Goal: Information Seeking & Learning: Learn about a topic

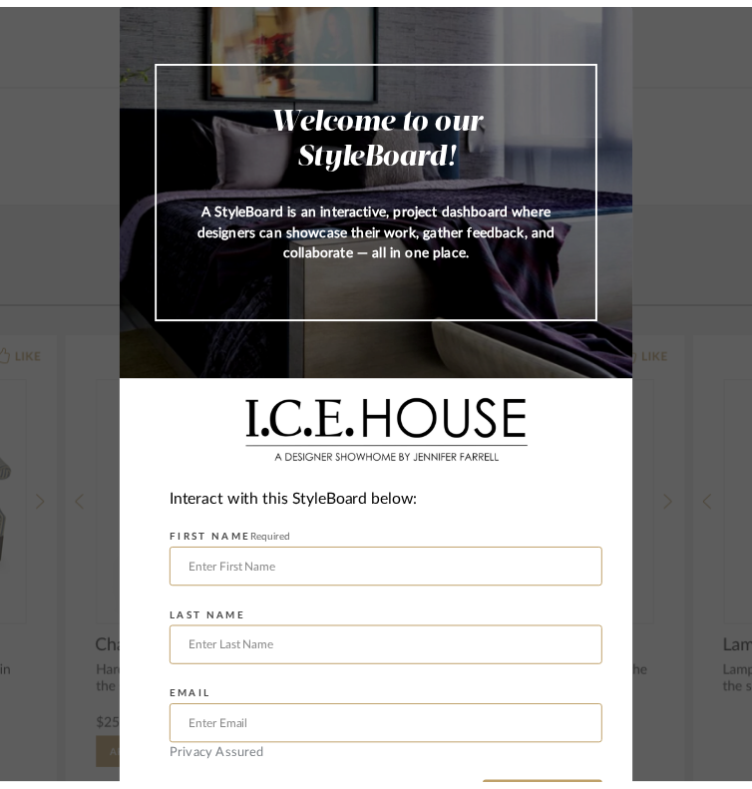
scroll to position [76, 0]
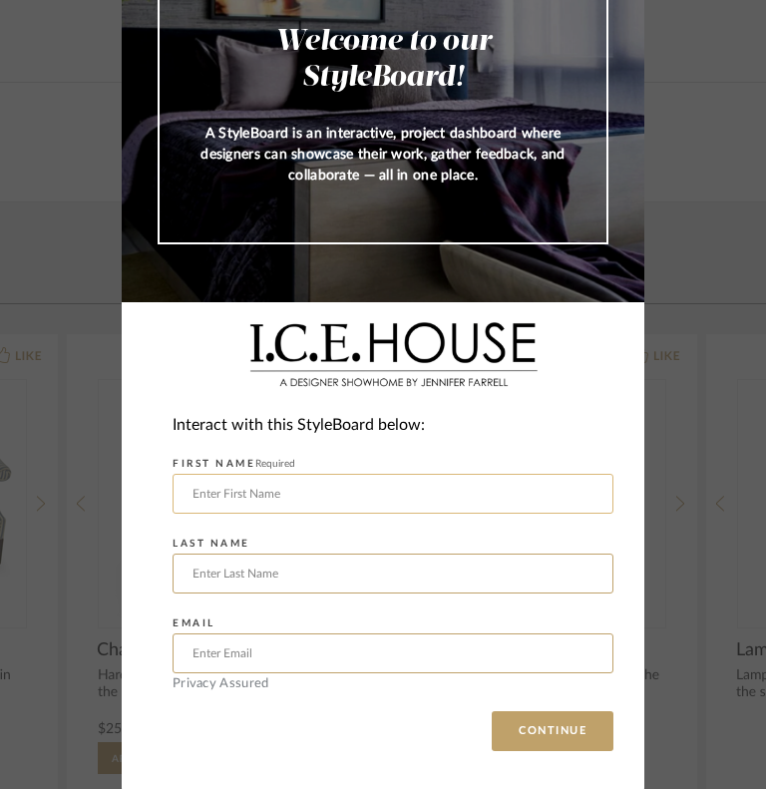
click at [452, 494] on input "text" at bounding box center [393, 494] width 441 height 40
type input "[PERSON_NAME]"
click at [431, 581] on input "text" at bounding box center [393, 574] width 441 height 40
type input "[PERSON_NAME]"
click at [402, 653] on input "text" at bounding box center [393, 653] width 441 height 40
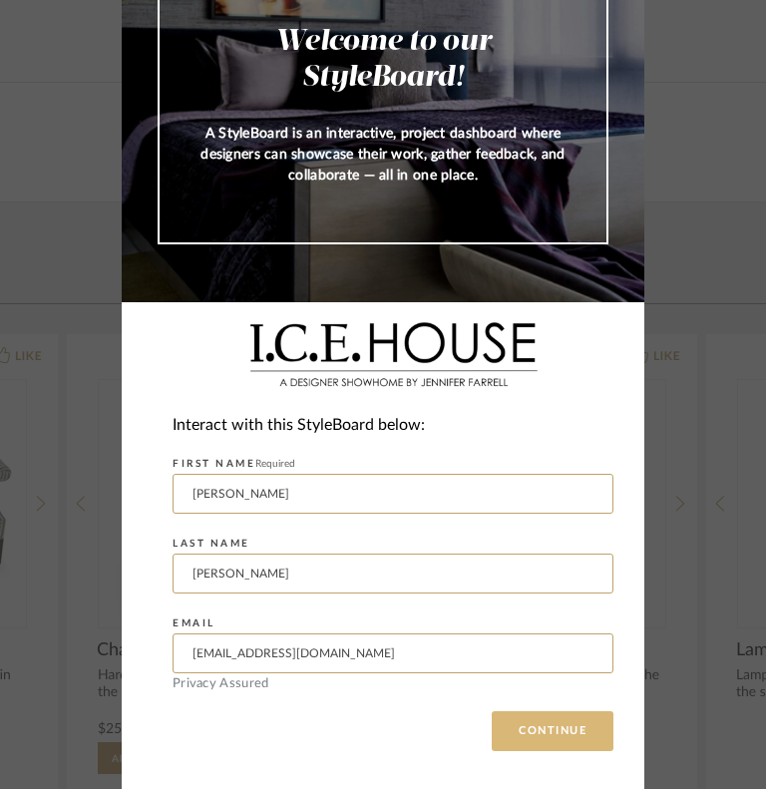
type input "[EMAIL_ADDRESS][DOMAIN_NAME]"
click at [523, 735] on button "CONTINUE" at bounding box center [553, 731] width 122 height 40
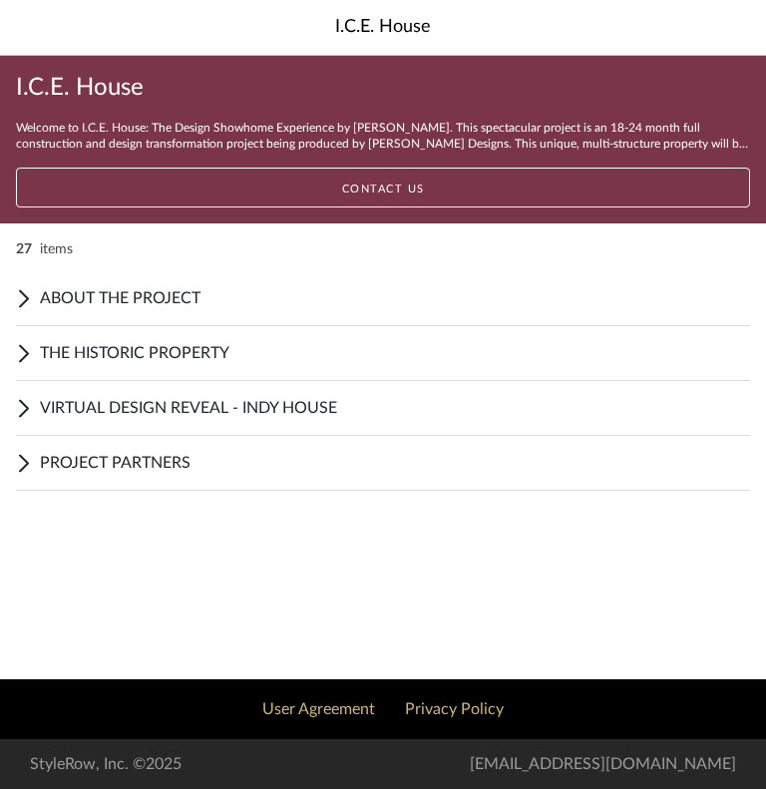
click at [386, 393] on div "VIRTUAL DESIGN REVEAL - INDY HOUSE" at bounding box center [383, 408] width 734 height 55
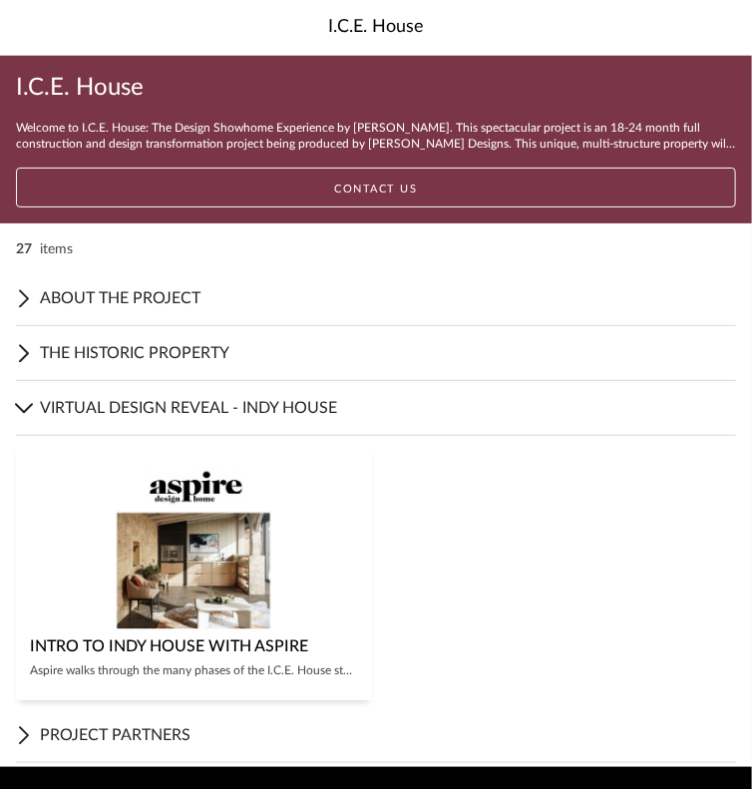
click at [386, 393] on div "VIRTUAL DESIGN REVEAL - INDY HOUSE" at bounding box center [376, 408] width 720 height 55
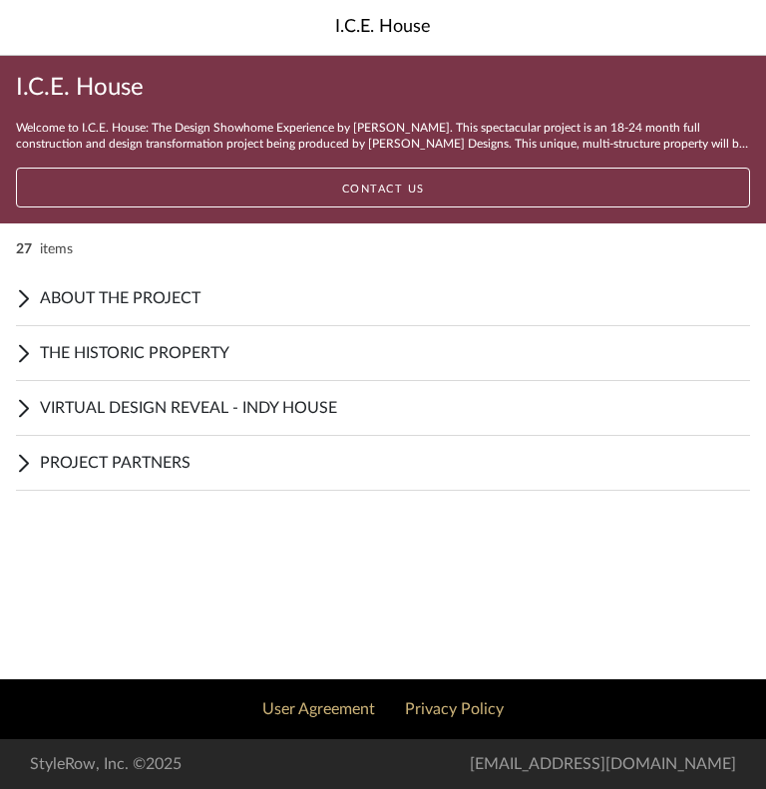
click at [236, 306] on span "ABOUT THE PROJECT" at bounding box center [395, 298] width 710 height 24
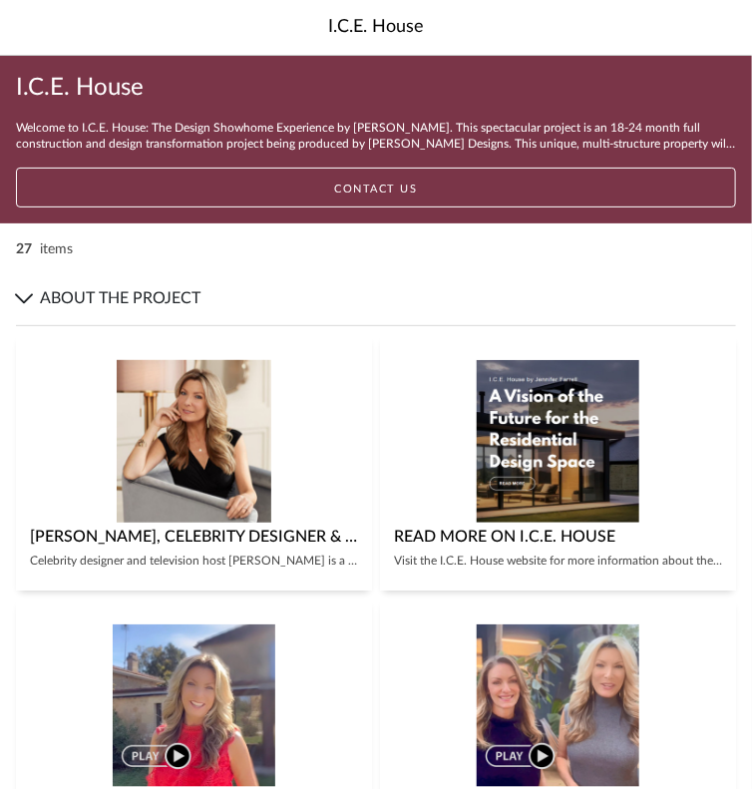
click at [22, 300] on icon at bounding box center [24, 298] width 16 height 8
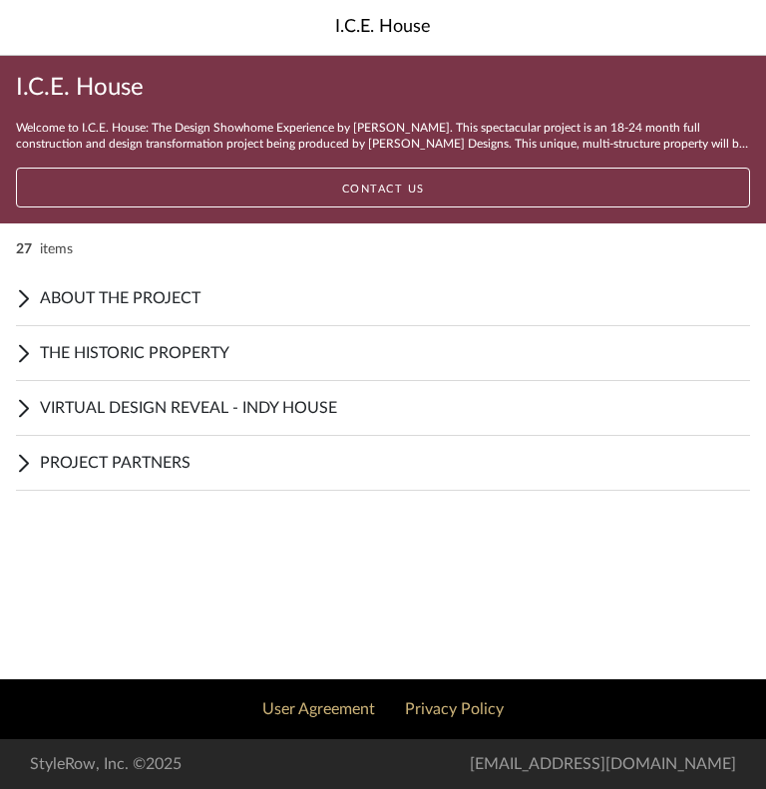
click at [172, 452] on span "PROJECT PARTNERS" at bounding box center [395, 463] width 710 height 24
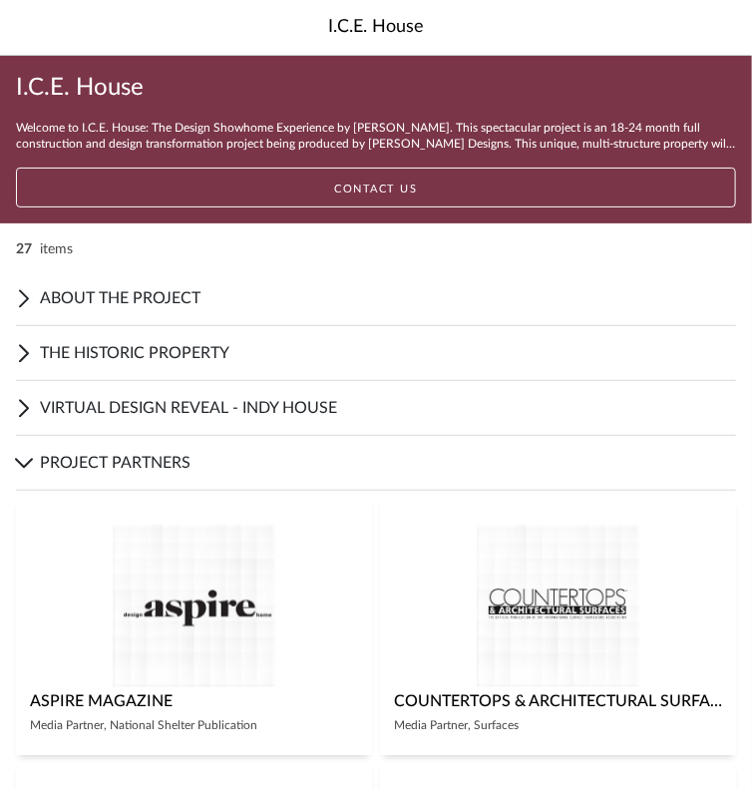
click at [147, 307] on span "ABOUT THE PROJECT" at bounding box center [388, 298] width 696 height 24
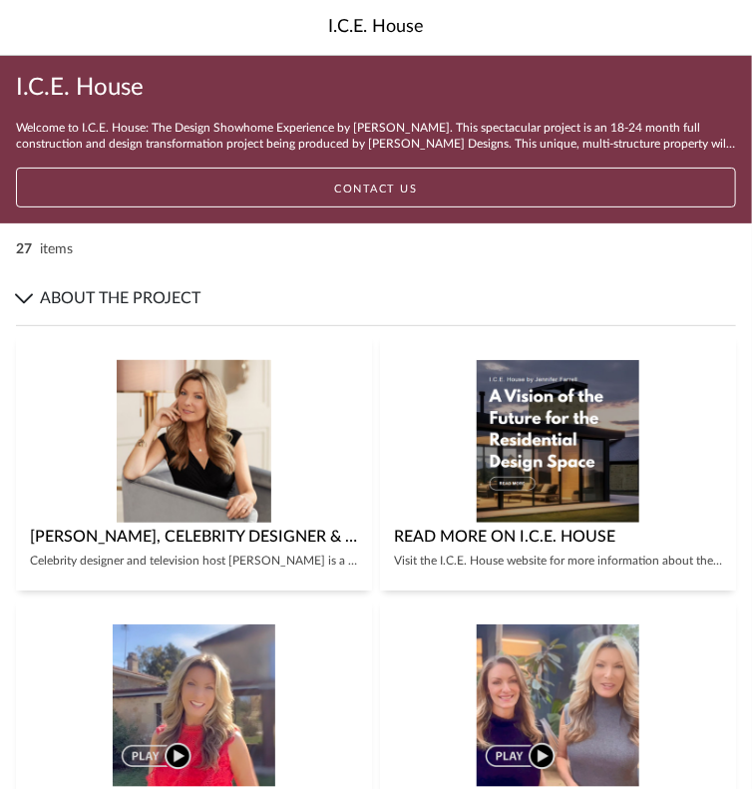
click at [153, 413] on img "0" at bounding box center [194, 441] width 155 height 163
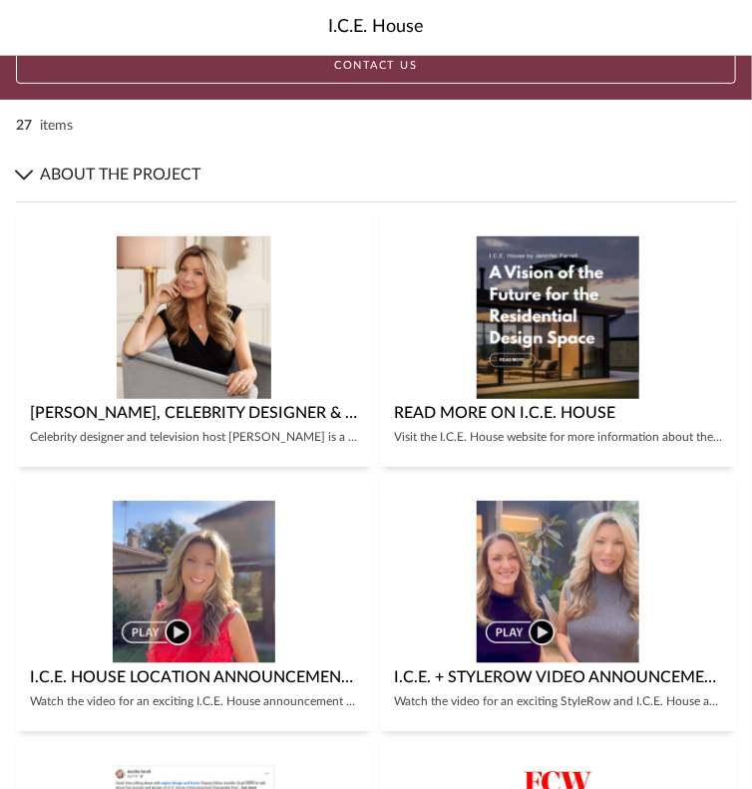
scroll to position [200, 0]
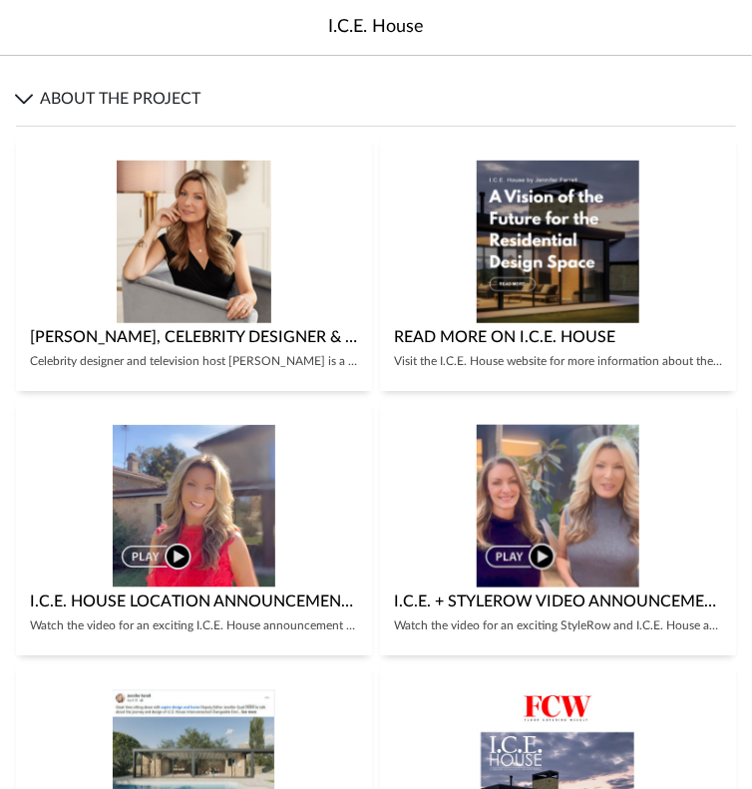
click at [538, 498] on img "0" at bounding box center [558, 506] width 163 height 163
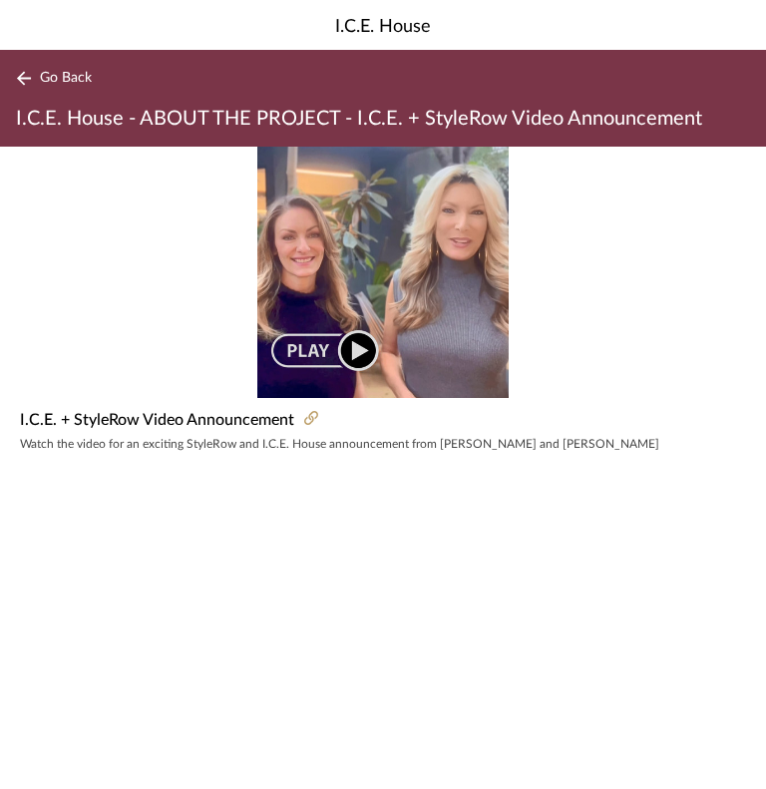
click at [347, 345] on img "0" at bounding box center [382, 272] width 251 height 251
click at [353, 353] on img "0" at bounding box center [382, 272] width 251 height 251
click at [275, 358] on img "0" at bounding box center [382, 272] width 251 height 251
click at [314, 342] on img "0" at bounding box center [382, 272] width 251 height 251
click at [355, 349] on img "0" at bounding box center [382, 272] width 251 height 251
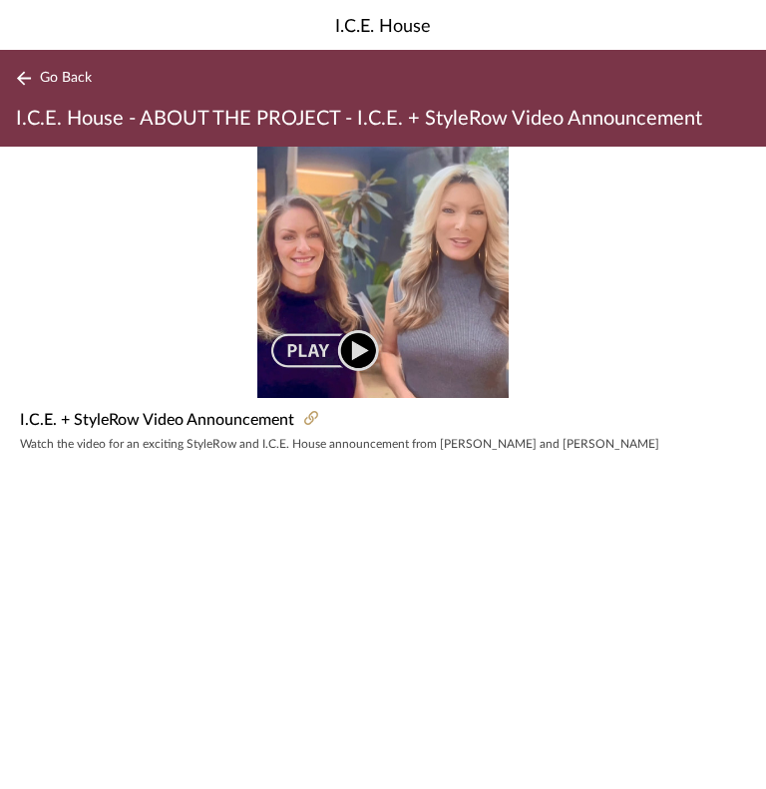
click at [355, 349] on img "0" at bounding box center [382, 272] width 251 height 251
click at [282, 341] on img "0" at bounding box center [382, 272] width 251 height 251
click at [322, 346] on img "0" at bounding box center [382, 272] width 251 height 251
click at [315, 422] on icon at bounding box center [311, 418] width 14 height 14
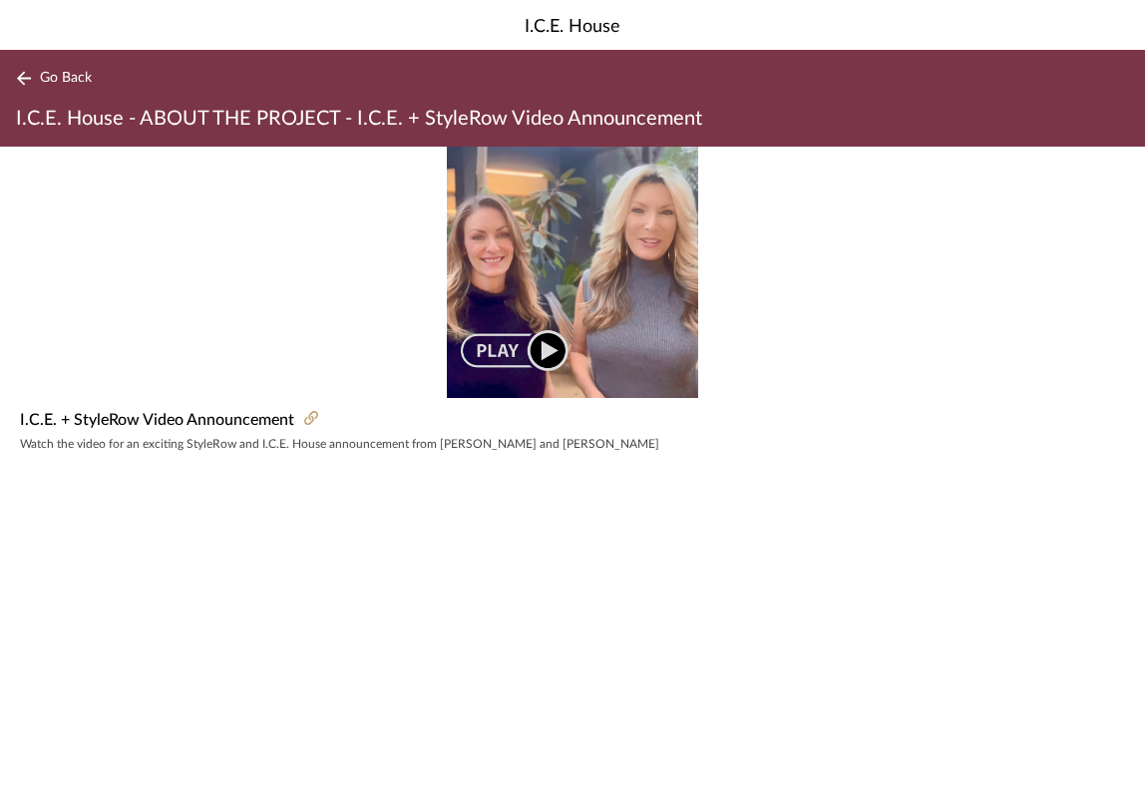
click at [51, 70] on span "Go Back" at bounding box center [66, 78] width 52 height 17
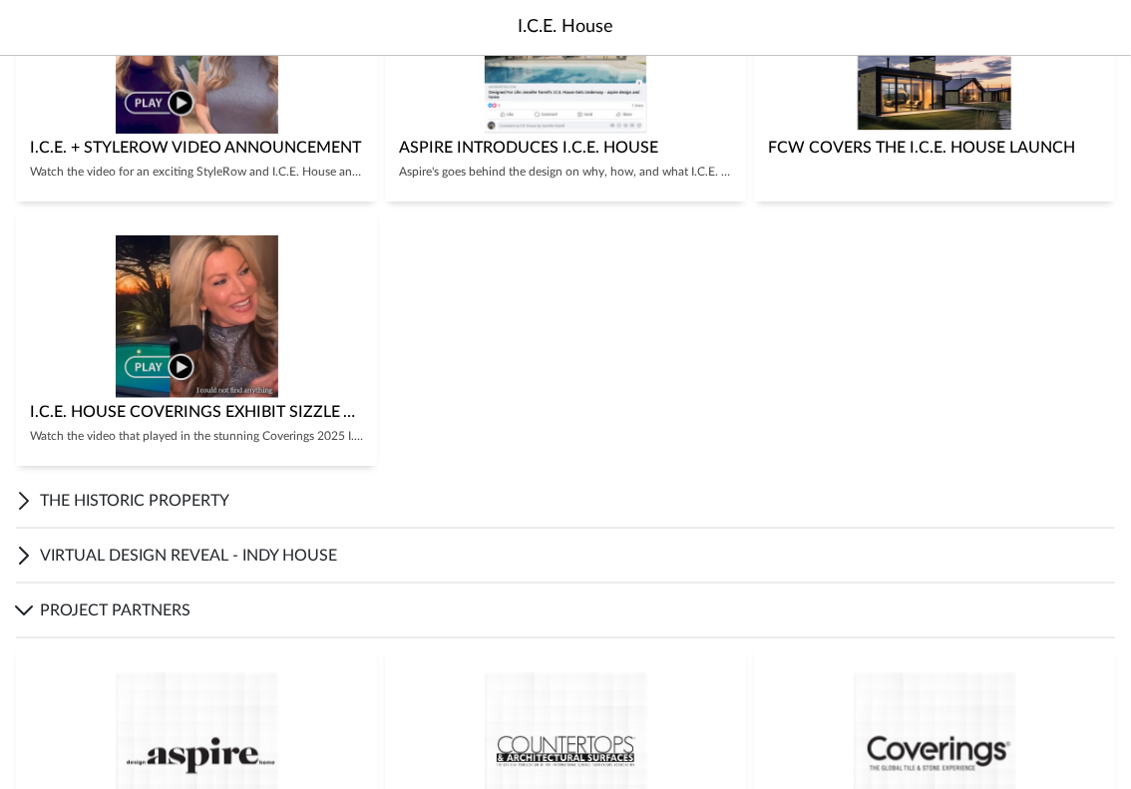
scroll to position [654, 0]
click at [415, 543] on span "VIRTUAL DESIGN REVEAL - INDY HOUSE" at bounding box center [577, 555] width 1075 height 24
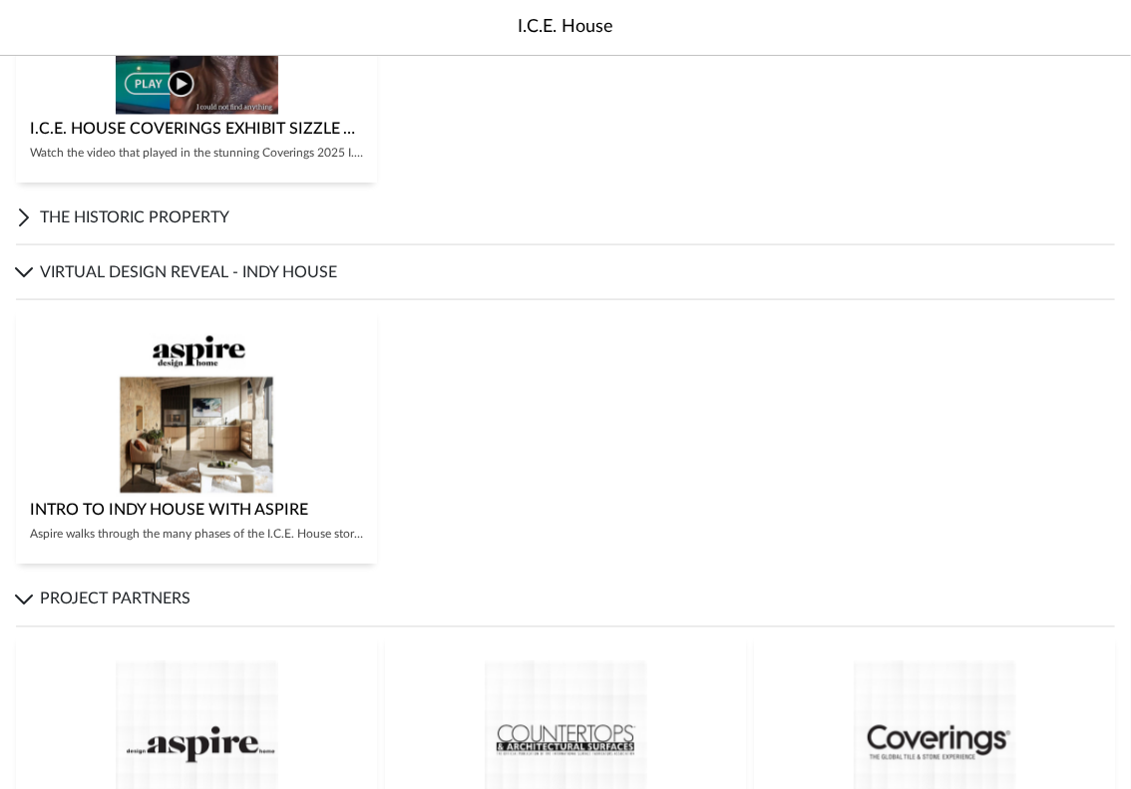
scroll to position [929, 0]
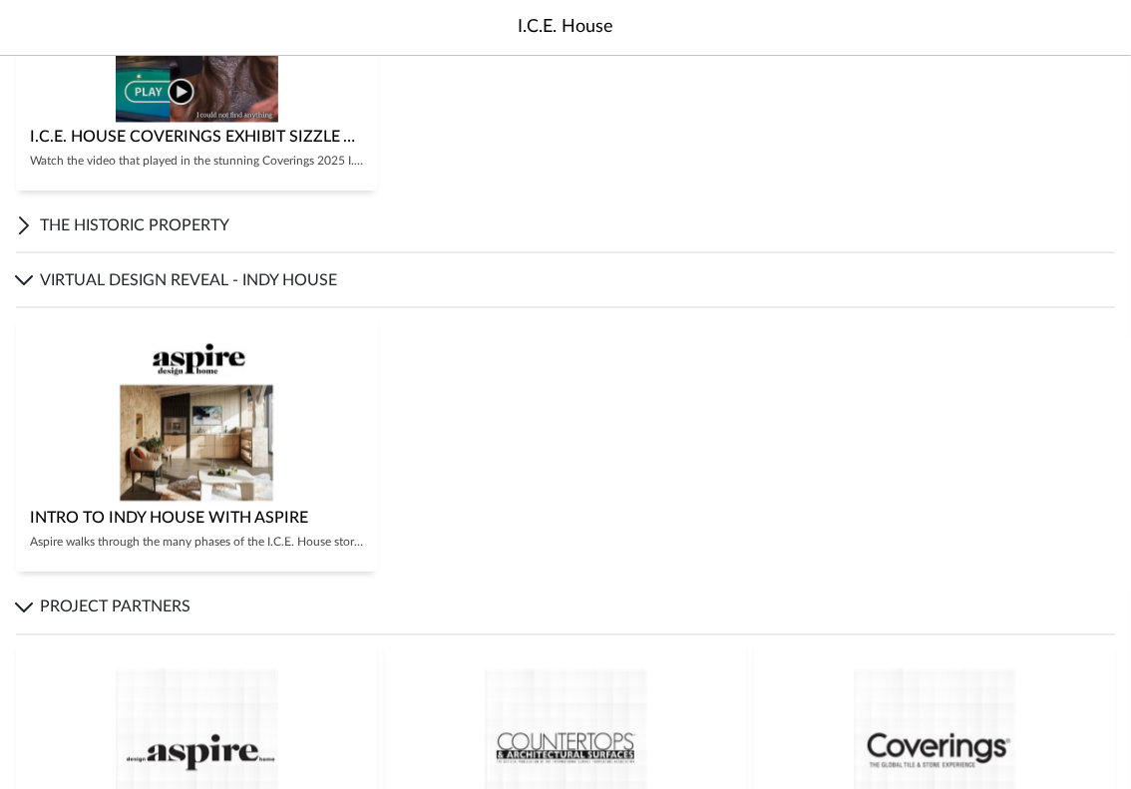
click at [164, 232] on span "THE HISTORIC PROPERTY" at bounding box center [577, 225] width 1075 height 24
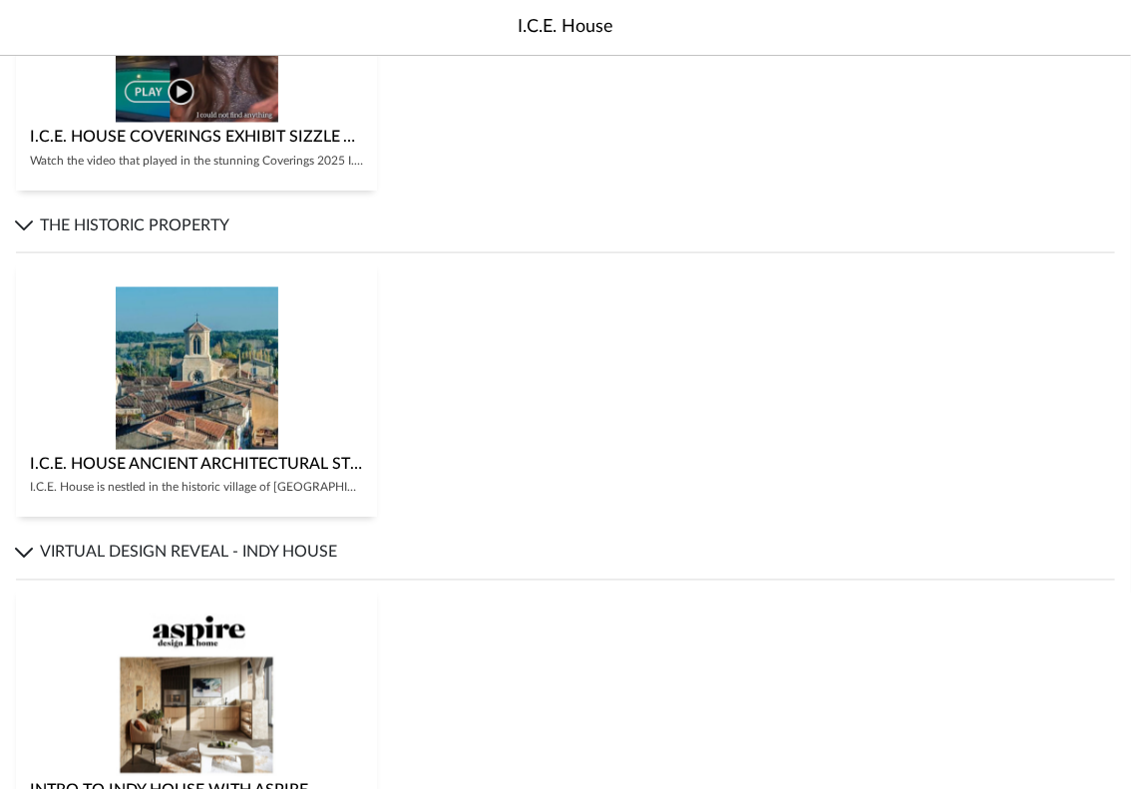
drag, startPoint x: 164, startPoint y: 232, endPoint x: 310, endPoint y: 407, distance: 228.0
click at [310, 407] on cdk-accordion-item "THE HISTORIC PROPERTY I.C.E. House Ancient Architectural Story I.C.E. House is …" at bounding box center [565, 362] width 1131 height 327
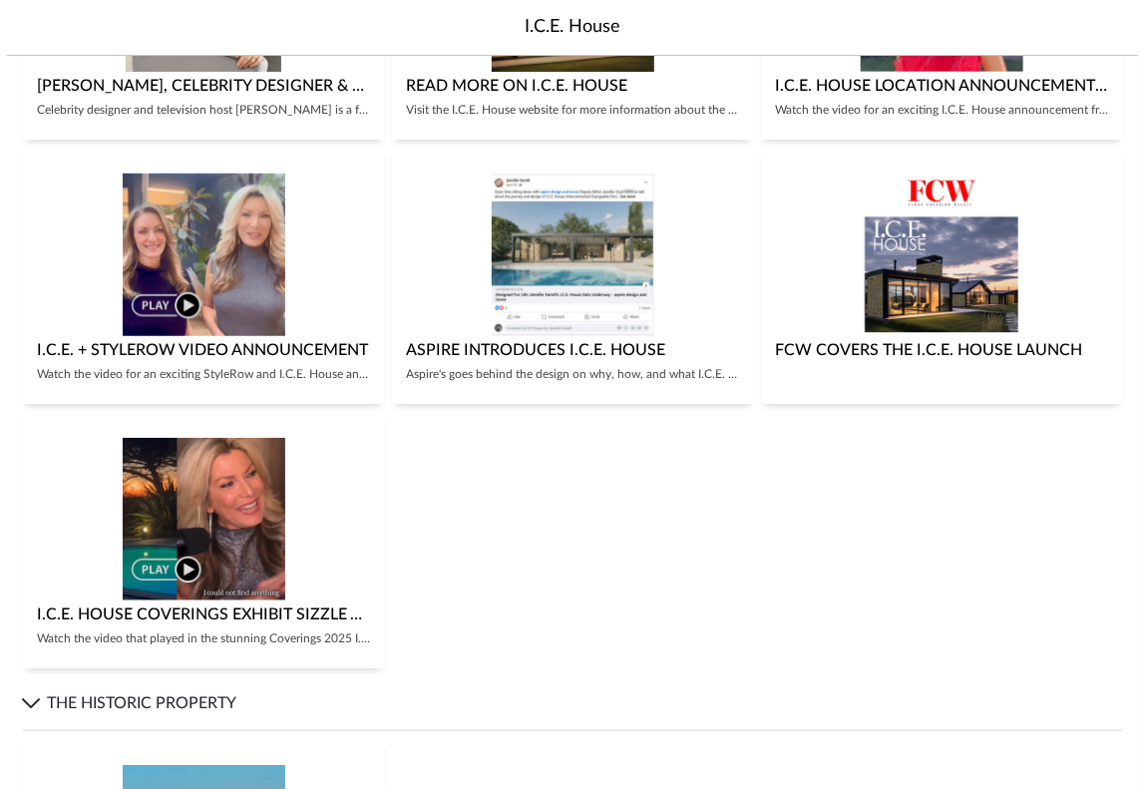
scroll to position [0, 0]
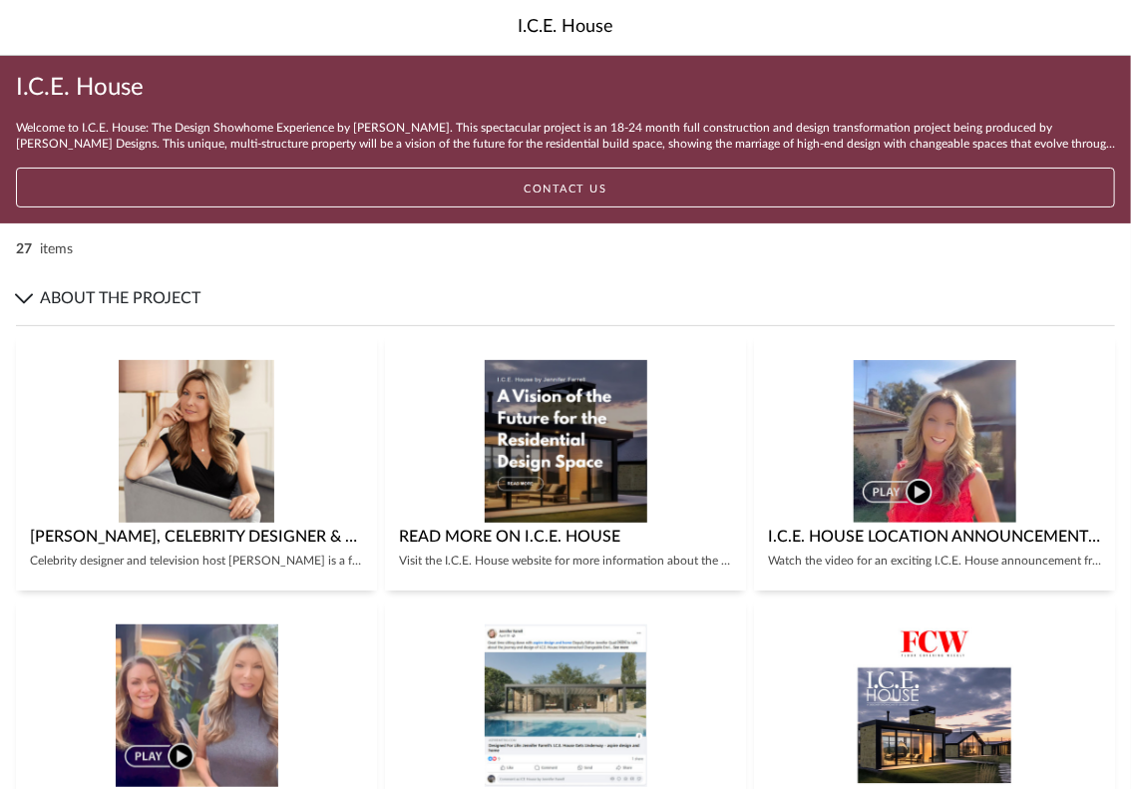
click at [110, 288] on span "ABOUT THE PROJECT" at bounding box center [577, 298] width 1075 height 24
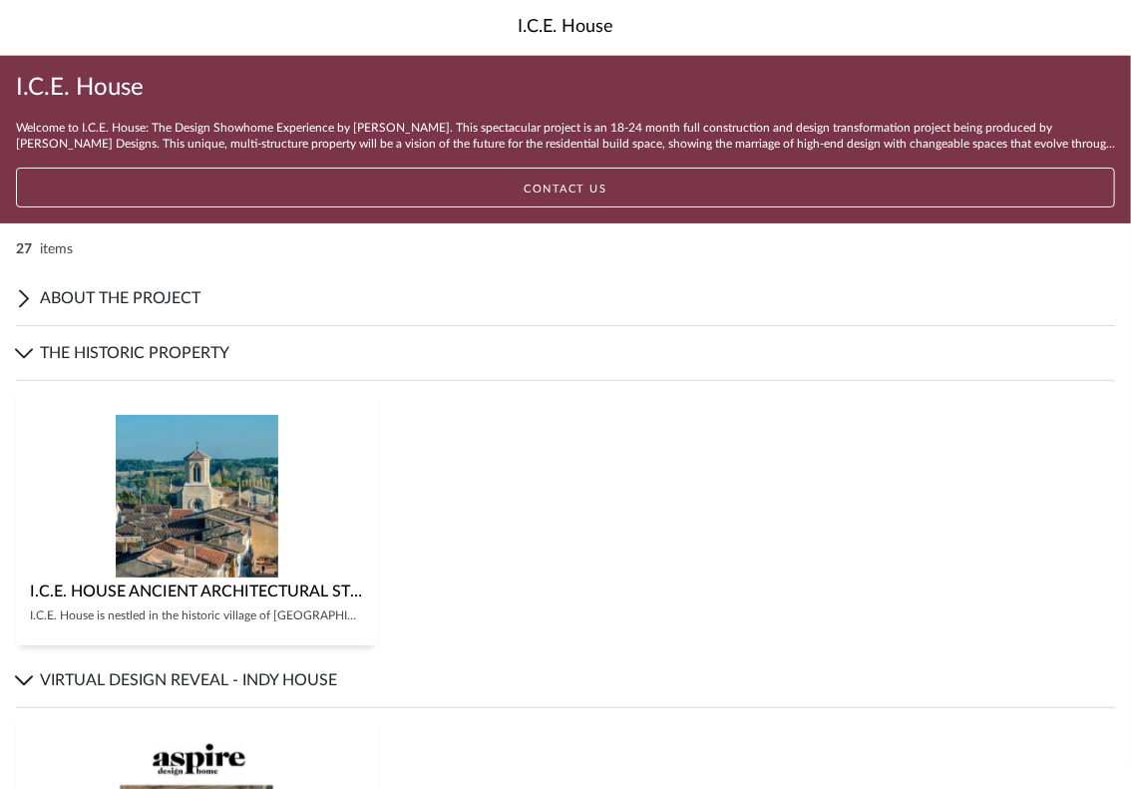
click at [30, 342] on icon at bounding box center [24, 353] width 16 height 24
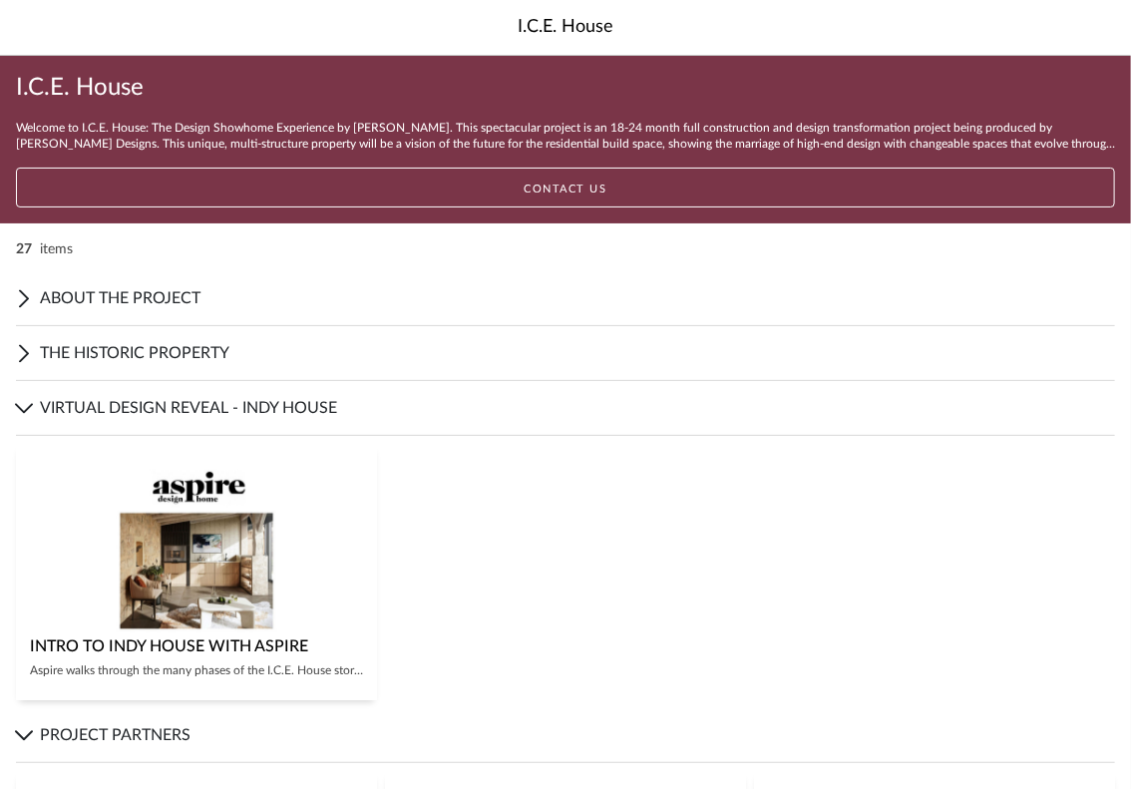
click at [21, 410] on icon at bounding box center [24, 408] width 16 height 8
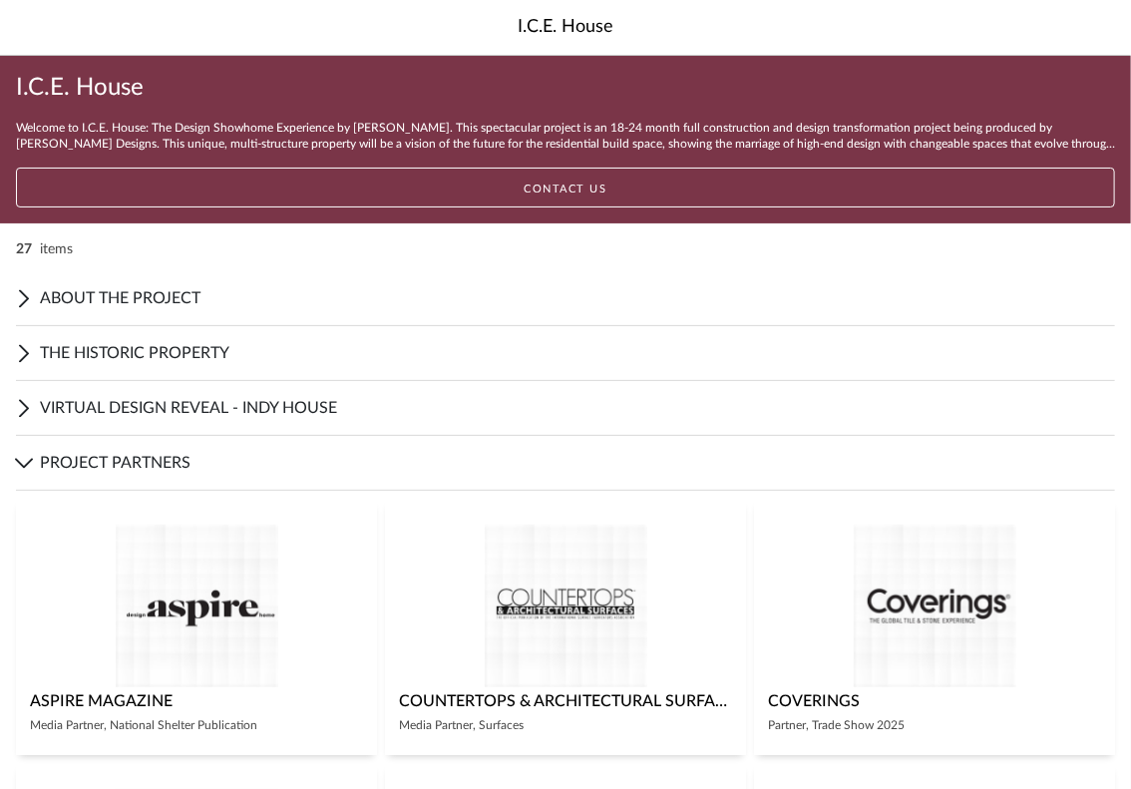
click at [25, 455] on icon at bounding box center [24, 463] width 16 height 24
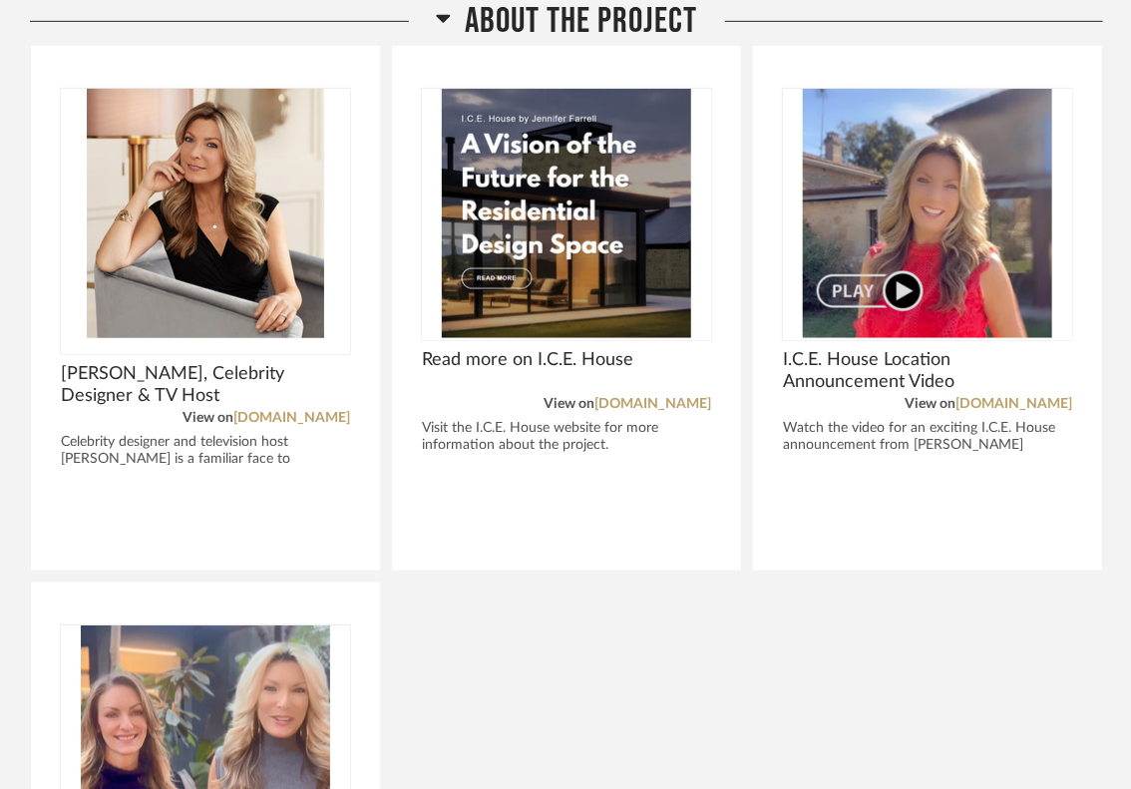
scroll to position [423, 0]
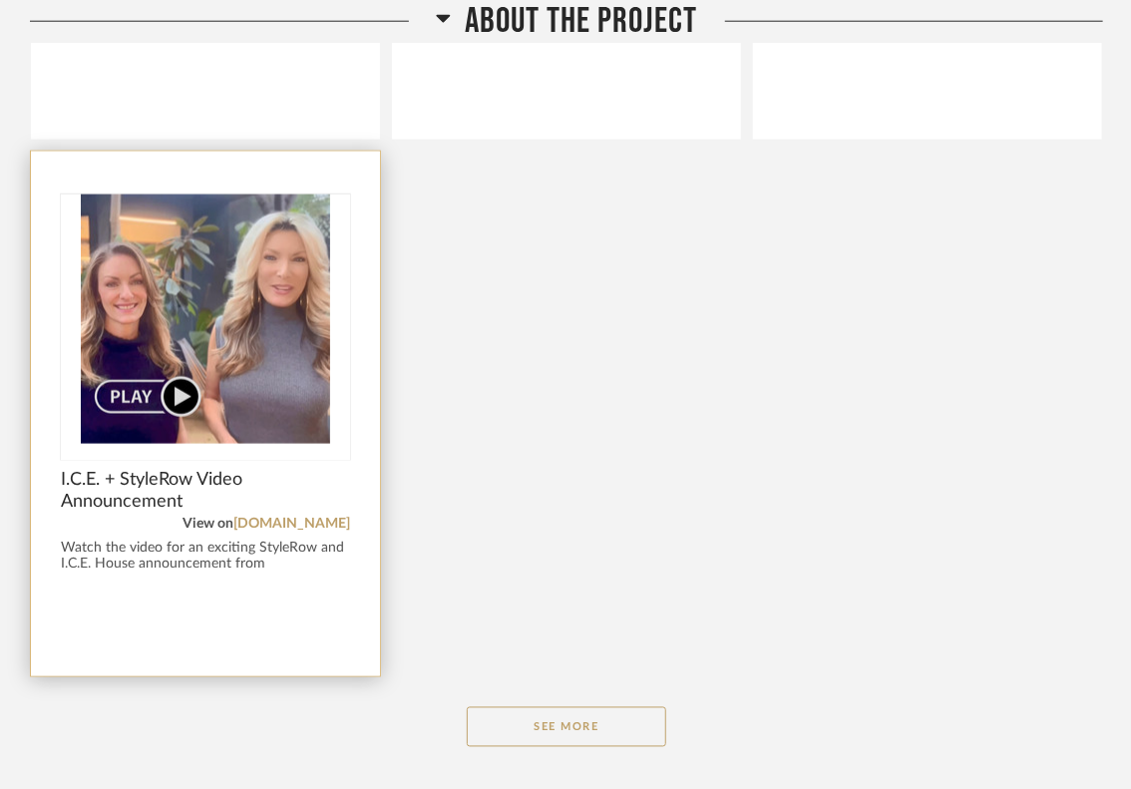
scroll to position [854, 0]
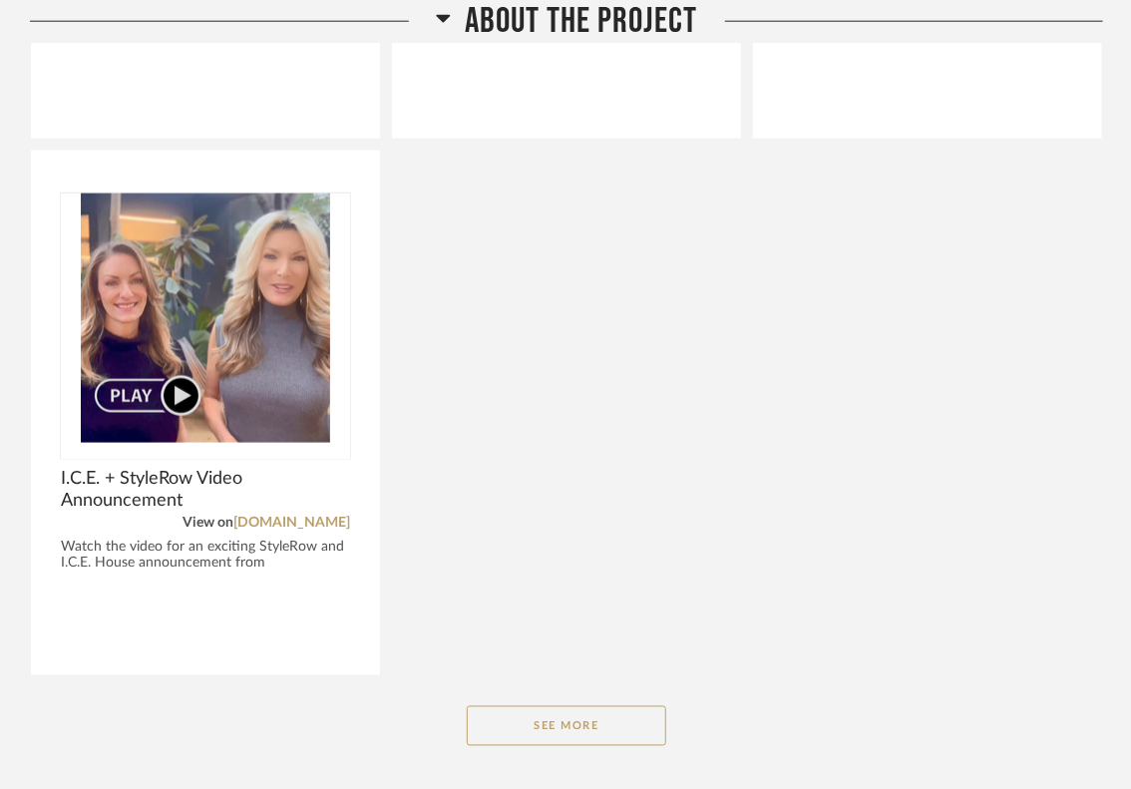
click at [536, 750] on div "ABOUT THE PROJECT Jennifer Farrell, Celebrity Designer & TV Host View on jennif…" at bounding box center [566, 167] width 1073 height 1234
click at [542, 735] on button "See More" at bounding box center [567, 726] width 200 height 40
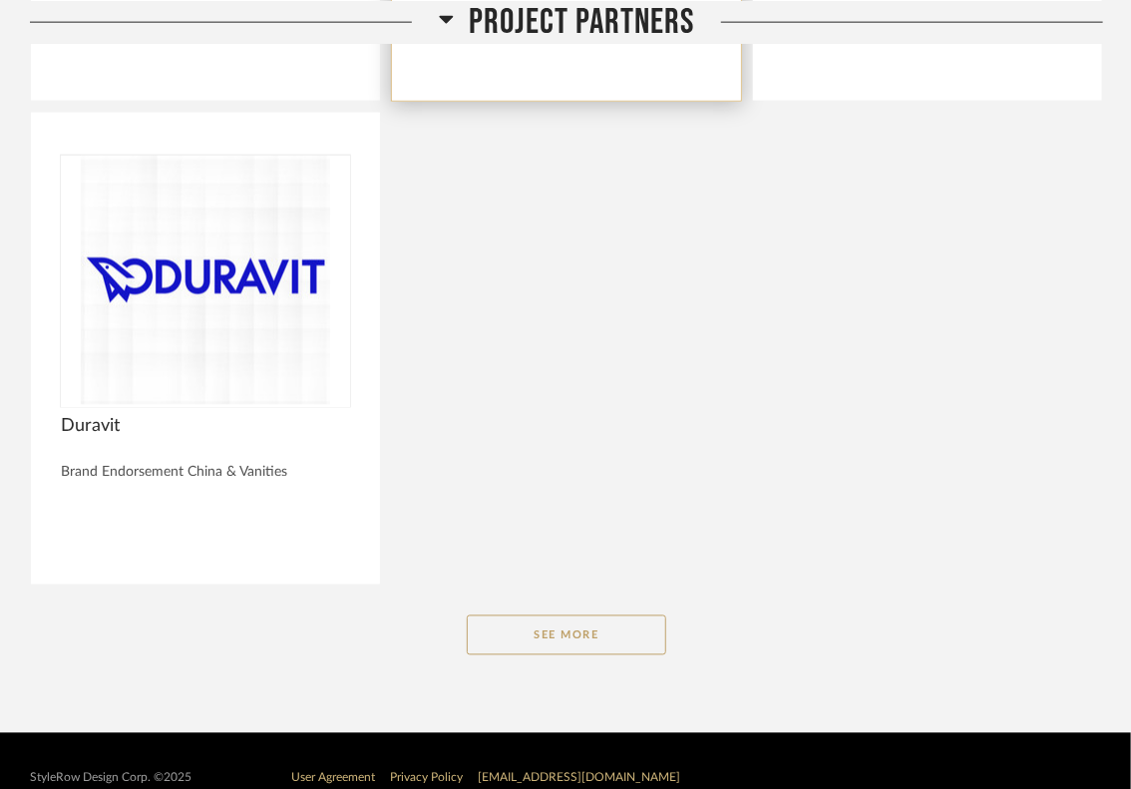
scroll to position [3831, 0]
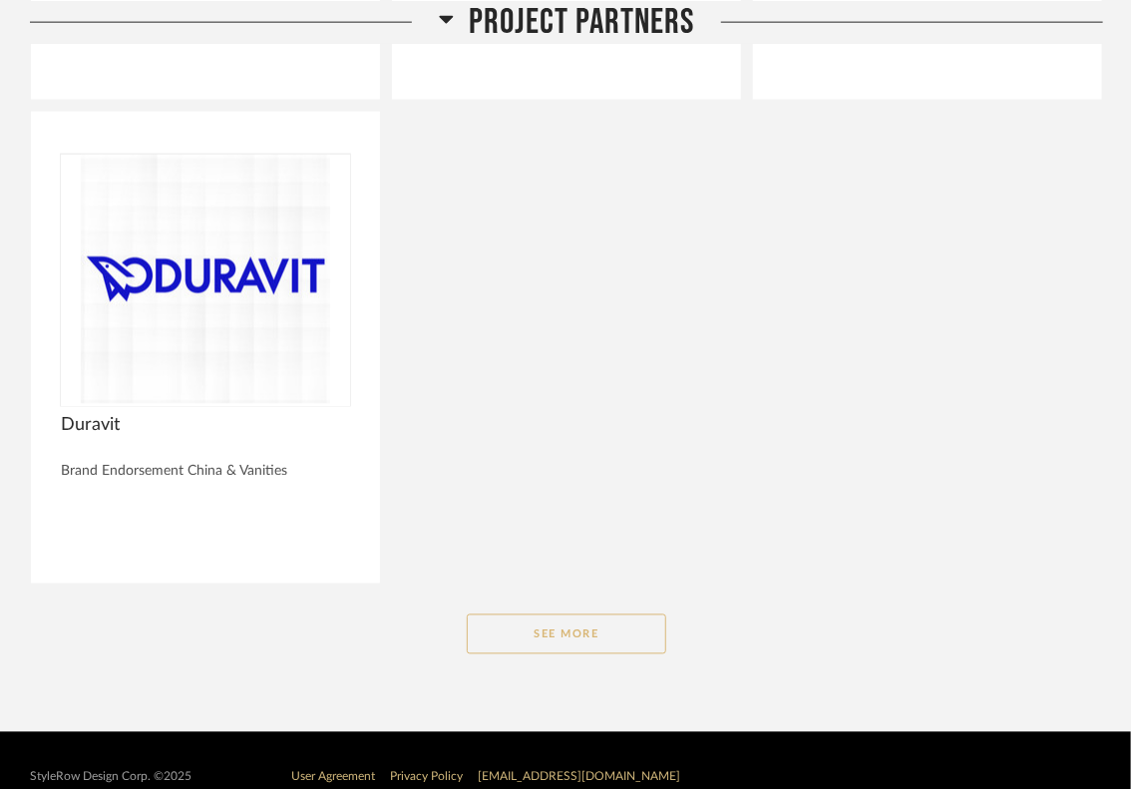
click at [567, 629] on button "See More" at bounding box center [567, 635] width 200 height 40
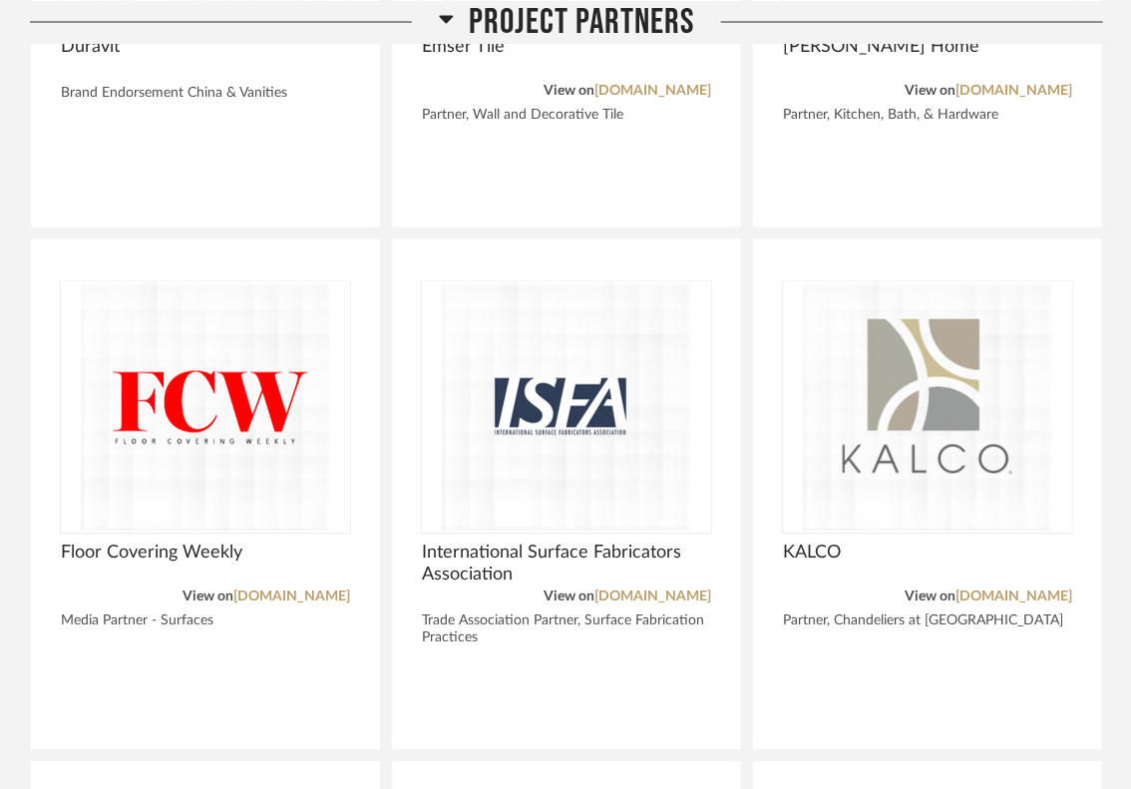
scroll to position [4210, 0]
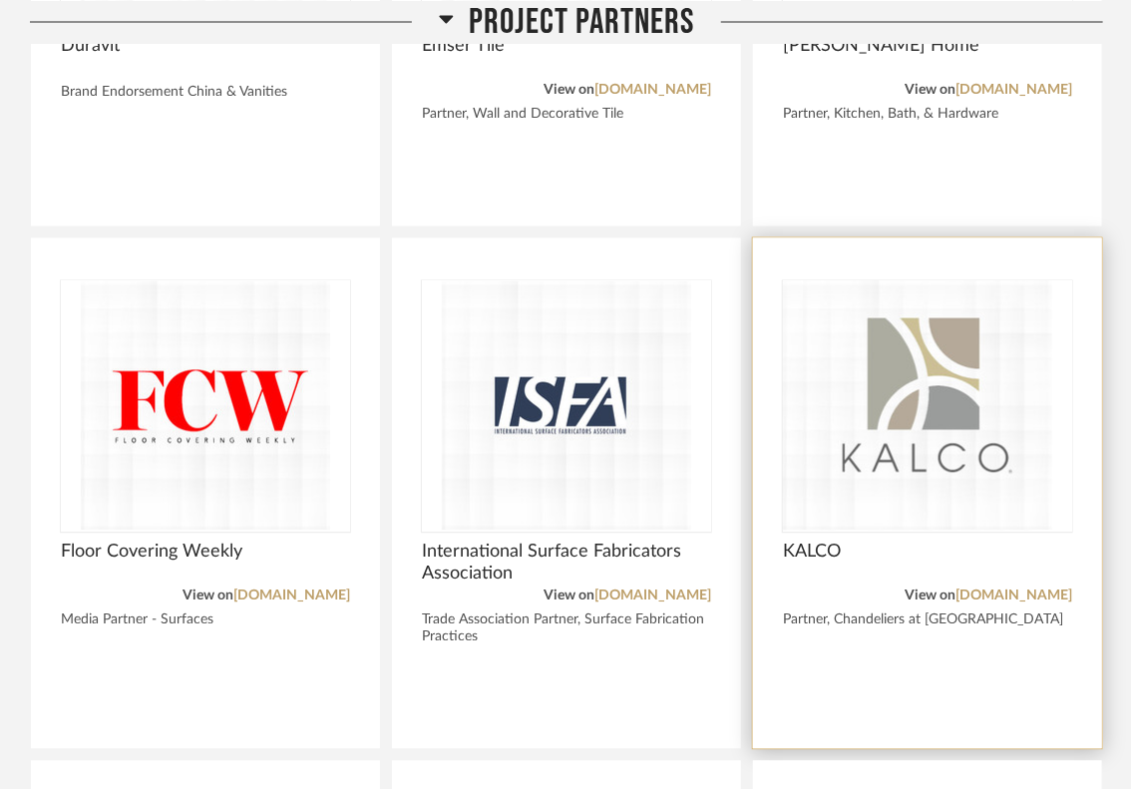
click at [979, 529] on div "KALCO View on kalco.com Partner, Chandeliers at Extension House" at bounding box center [927, 493] width 349 height 511
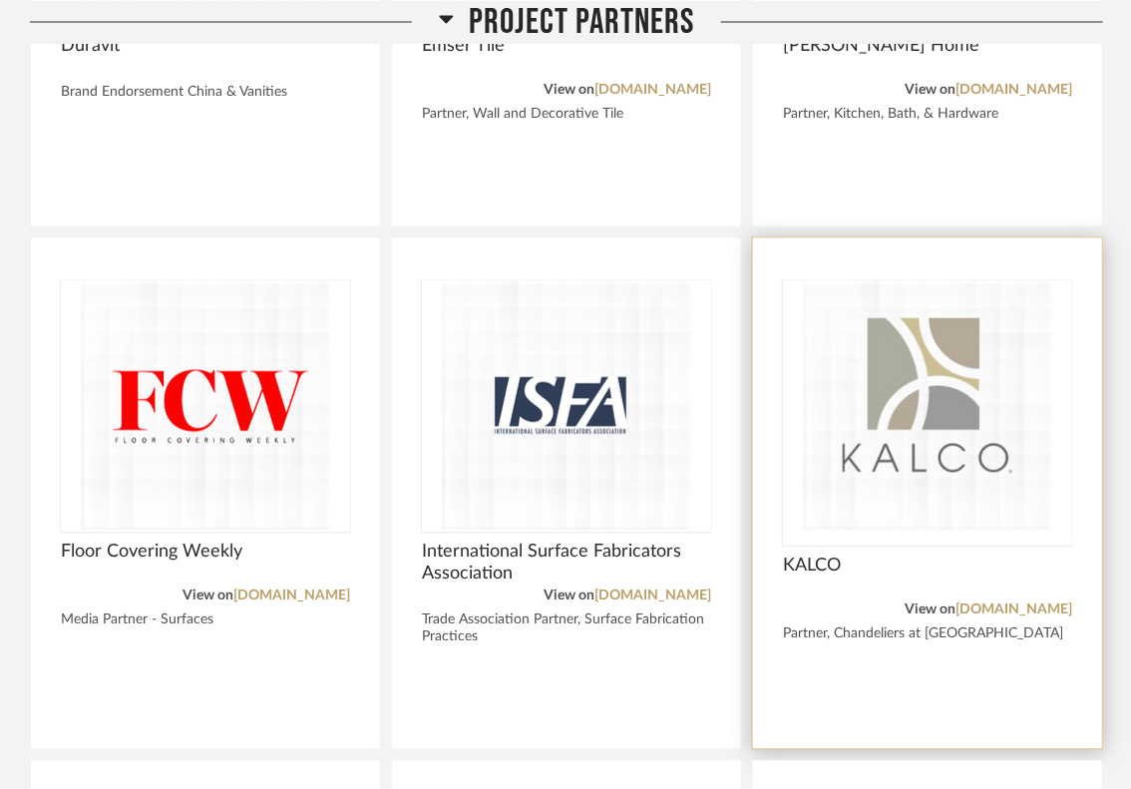
click at [958, 444] on img "0" at bounding box center [927, 405] width 289 height 249
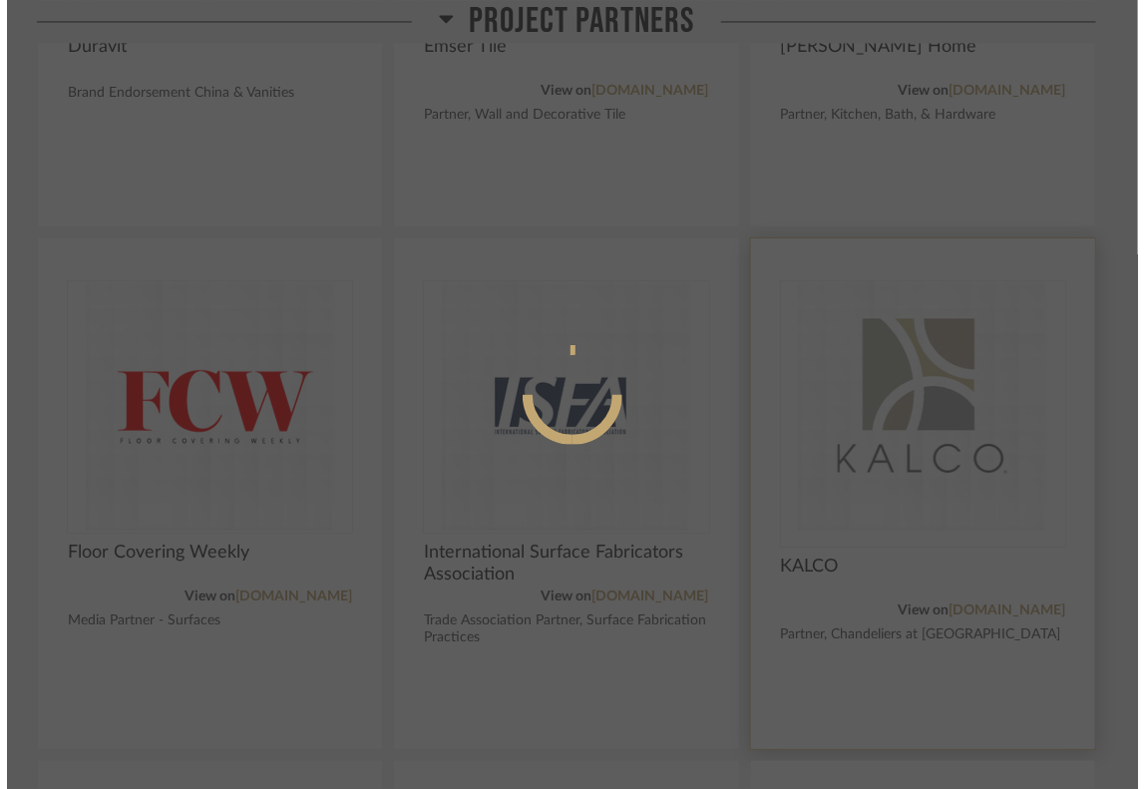
scroll to position [0, 0]
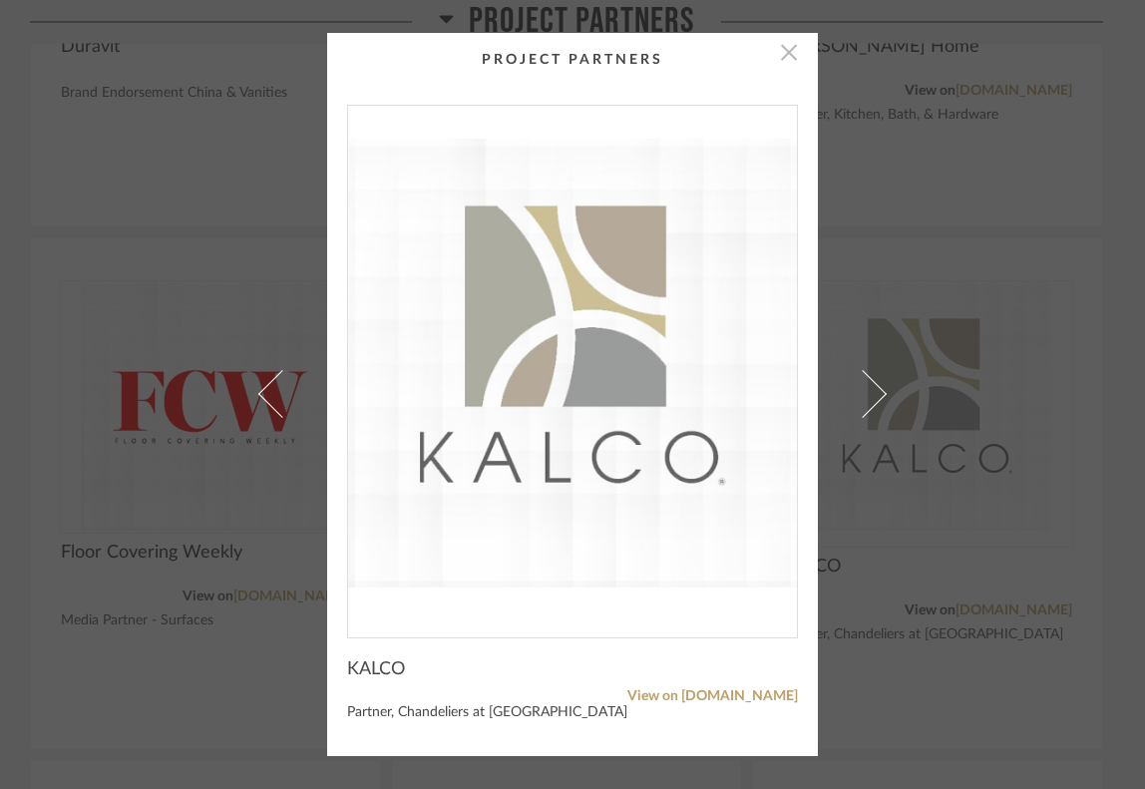
click at [785, 52] on span "button" at bounding box center [789, 53] width 40 height 40
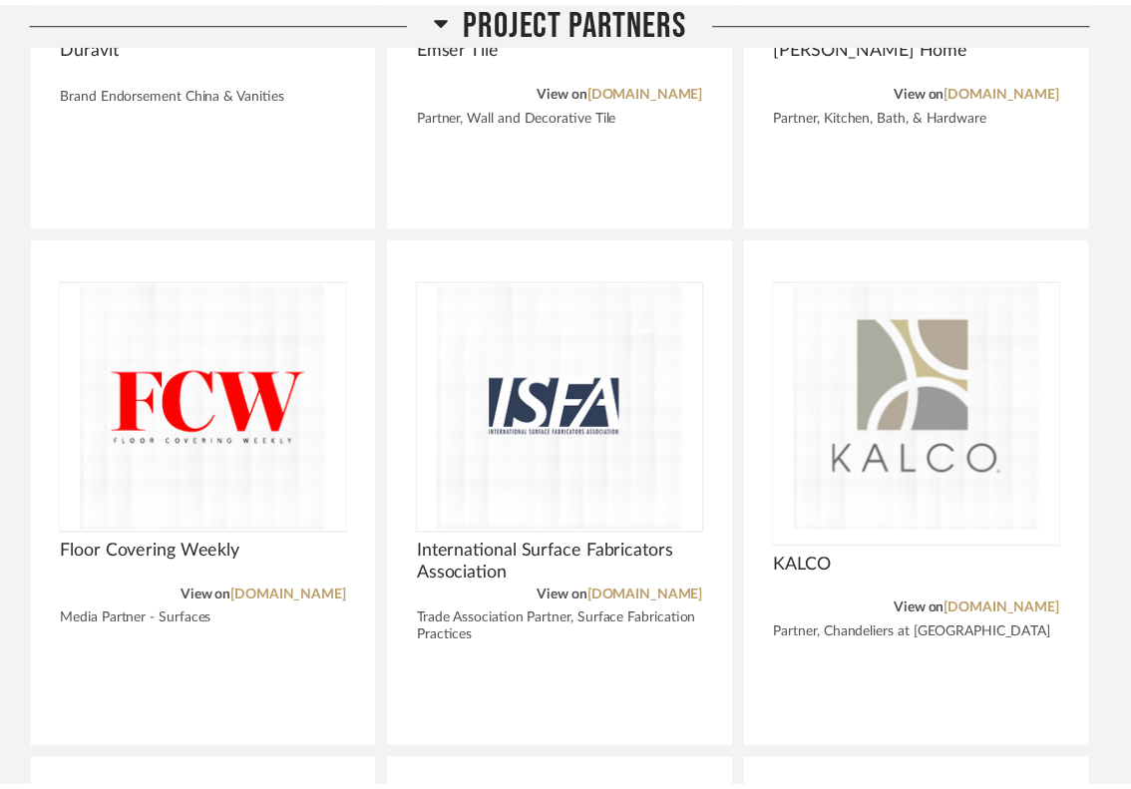
scroll to position [4210, 0]
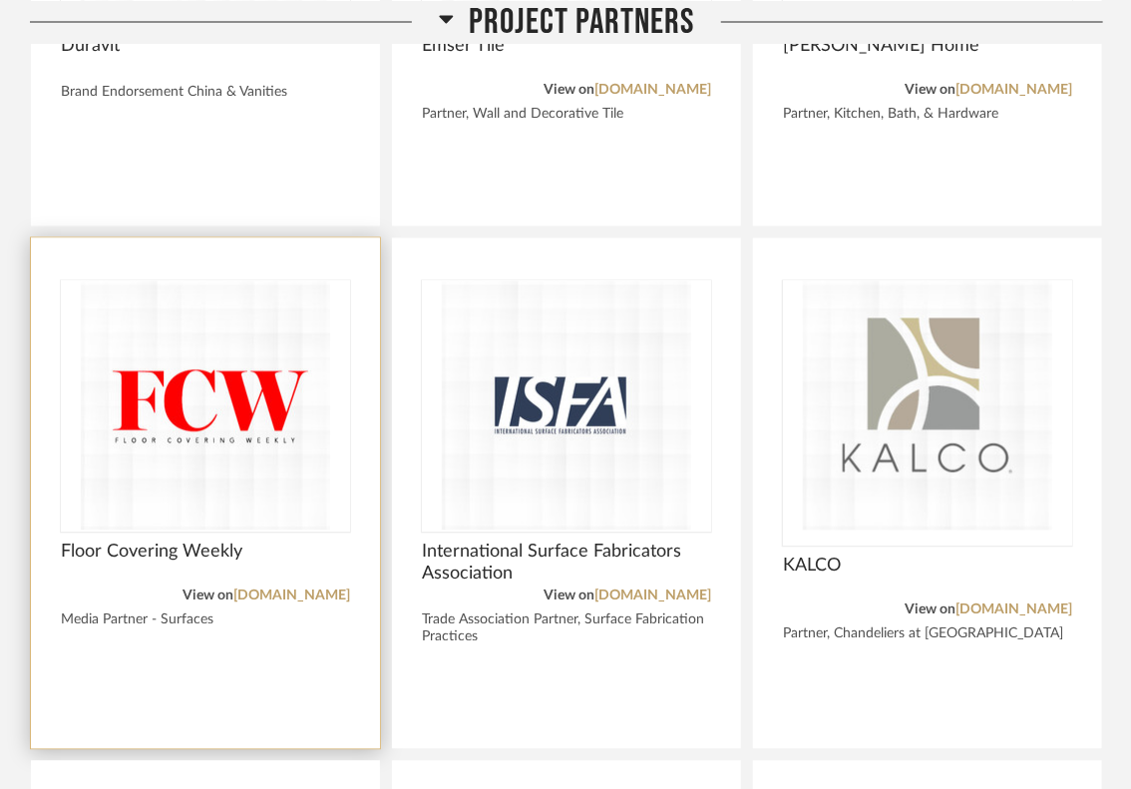
click at [363, 428] on div "Floor Covering Weekly View on floorcoveringweekly.com Media Partner - Surfaces" at bounding box center [205, 493] width 349 height 511
